Goal: Transaction & Acquisition: Purchase product/service

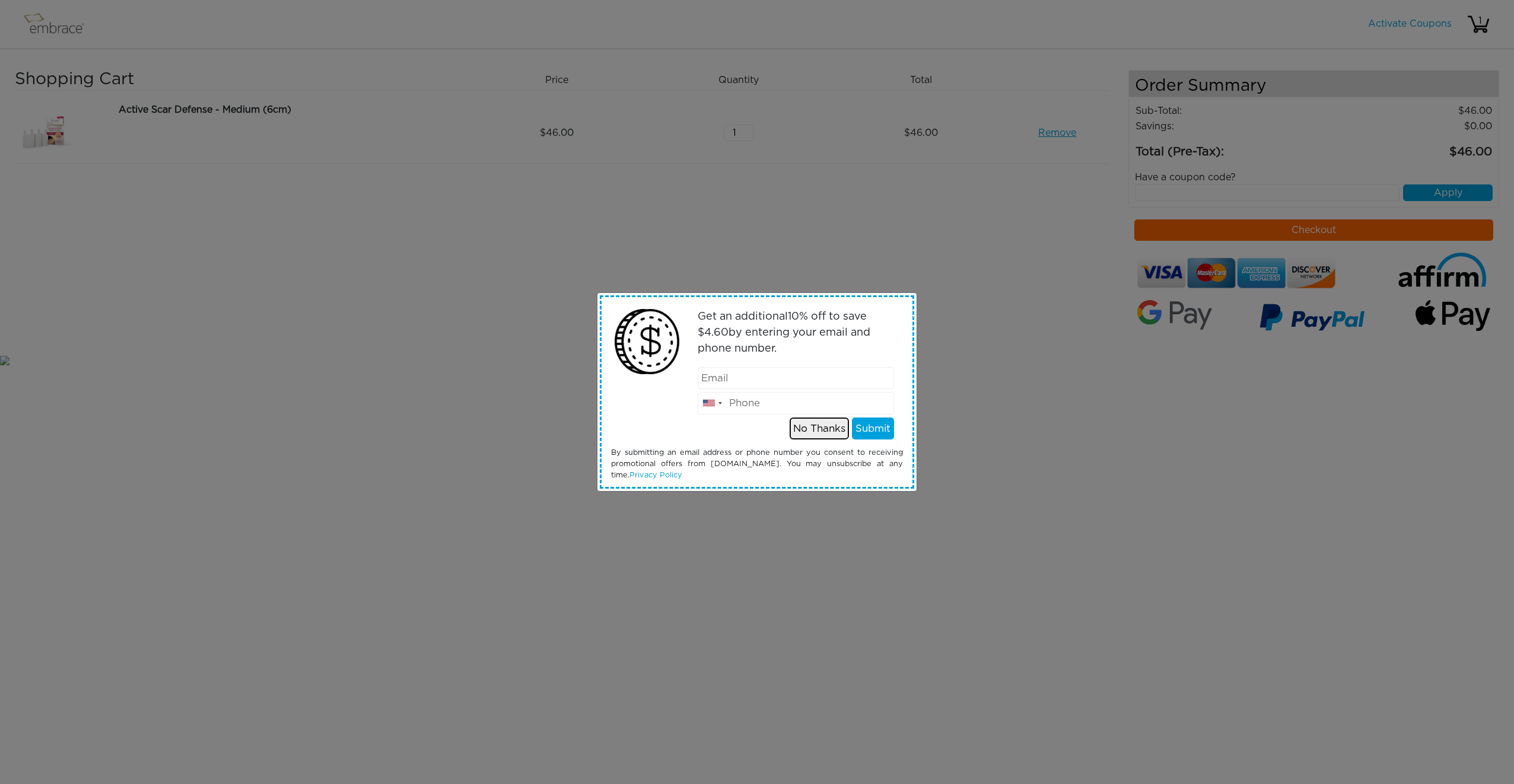
click at [795, 427] on button "No Thanks" at bounding box center [819, 428] width 59 height 22
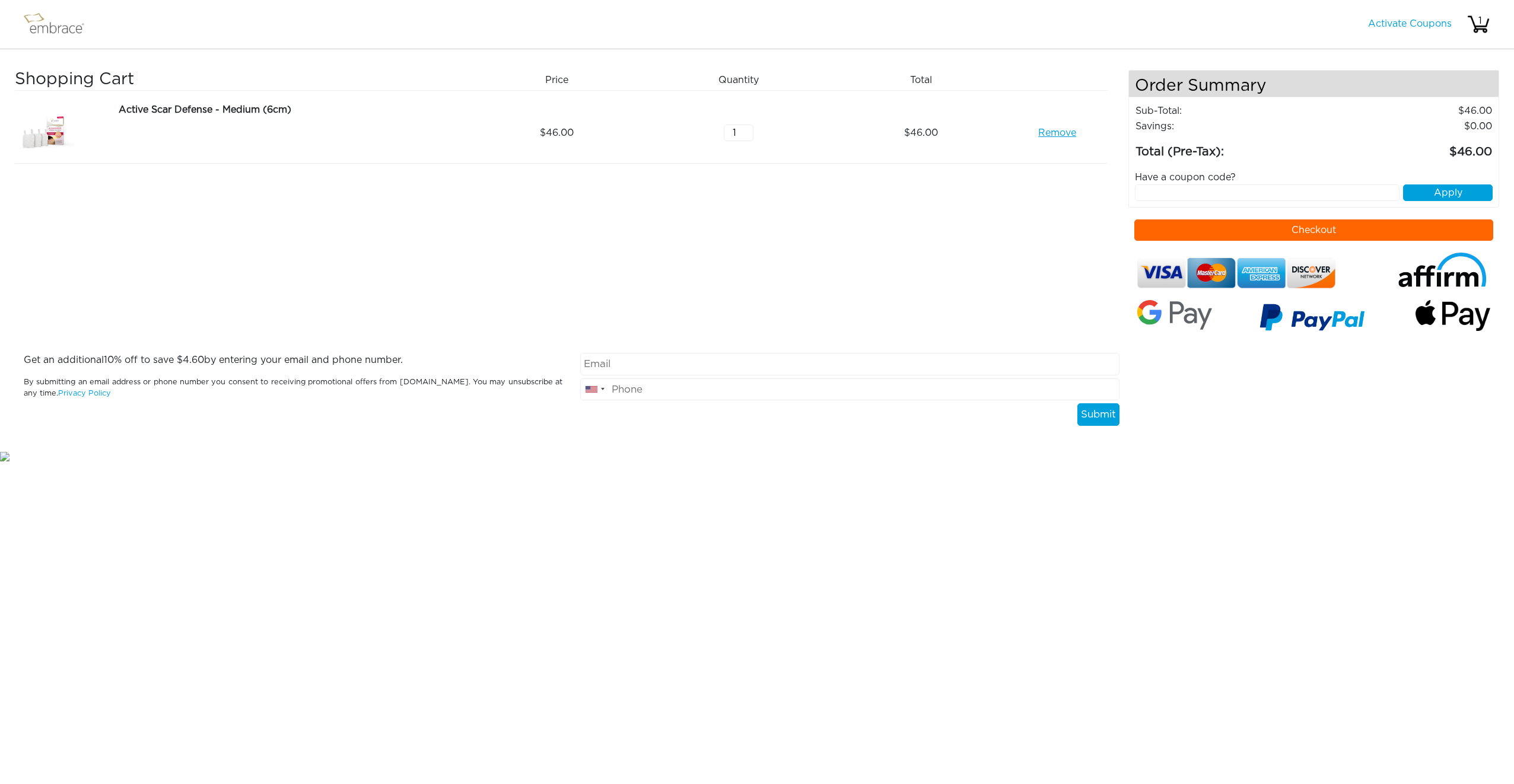
click at [1246, 221] on button "Checkout" at bounding box center [1314, 230] width 359 height 21
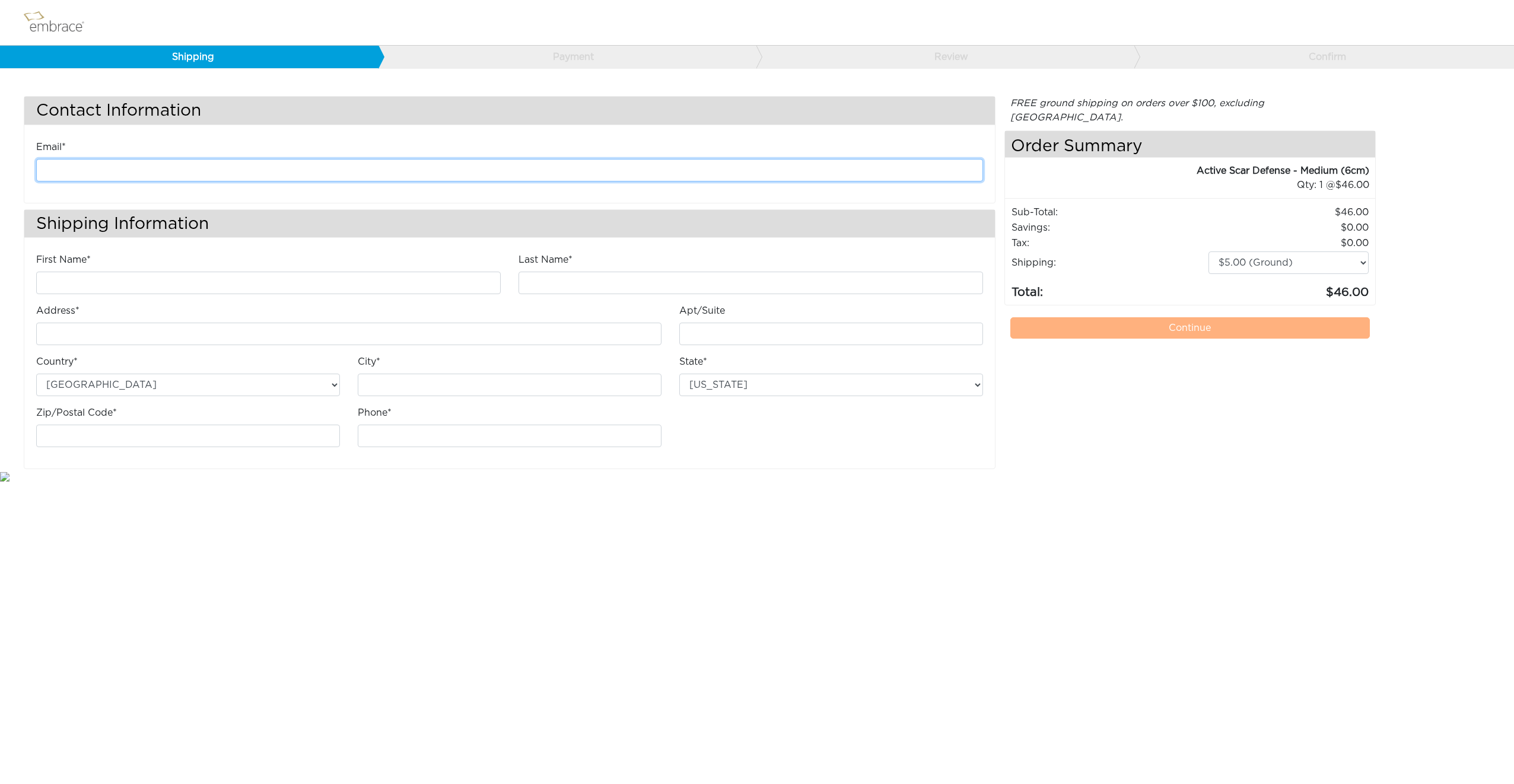
click at [476, 162] on input "email" at bounding box center [510, 170] width 947 height 22
